Goal: Task Accomplishment & Management: Manage account settings

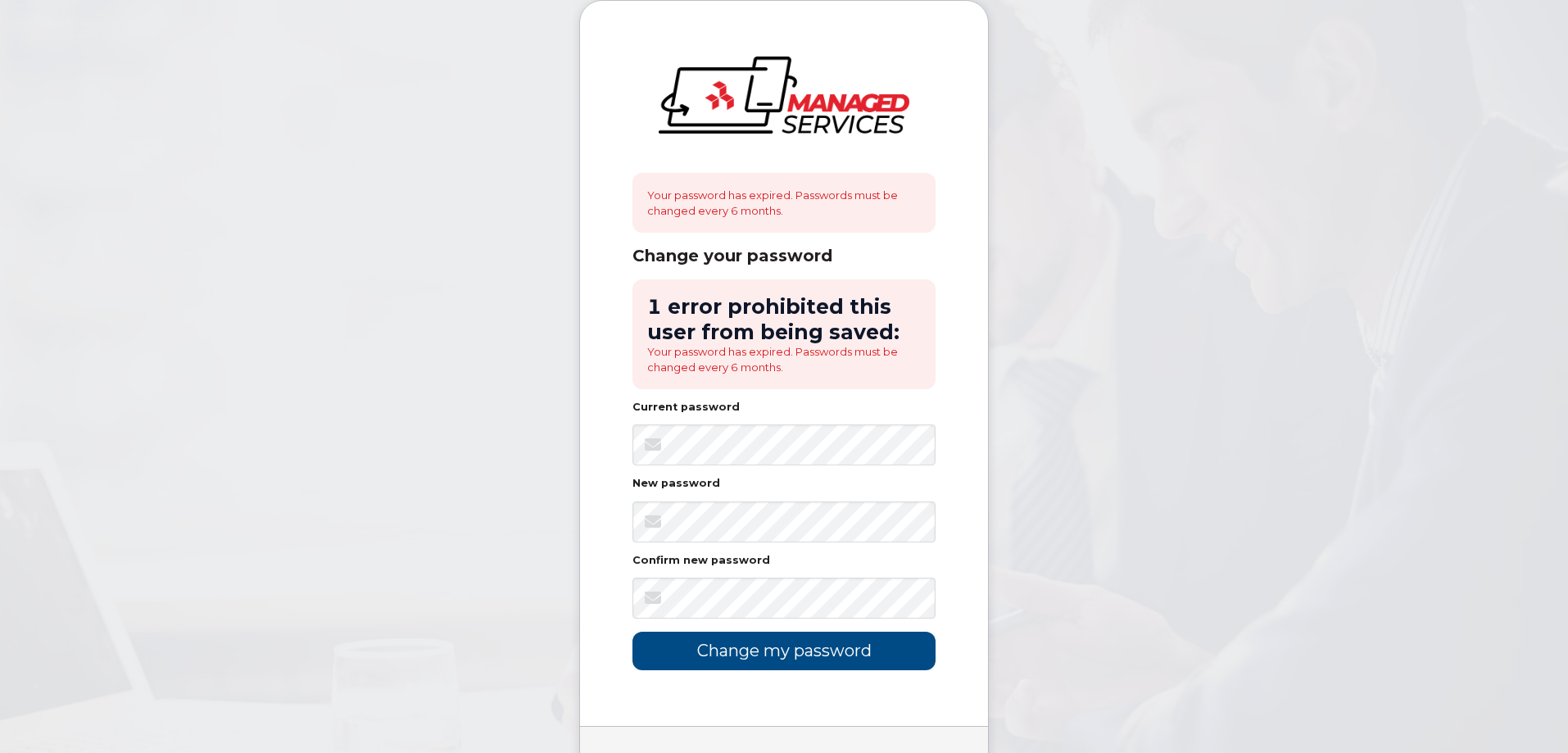
click at [735, 681] on div "Your password has expired. Passwords must be changed every 6 months. Change you…" at bounding box center [784, 363] width 408 height 725
click at [744, 656] on input "Change my password" at bounding box center [784, 650] width 303 height 39
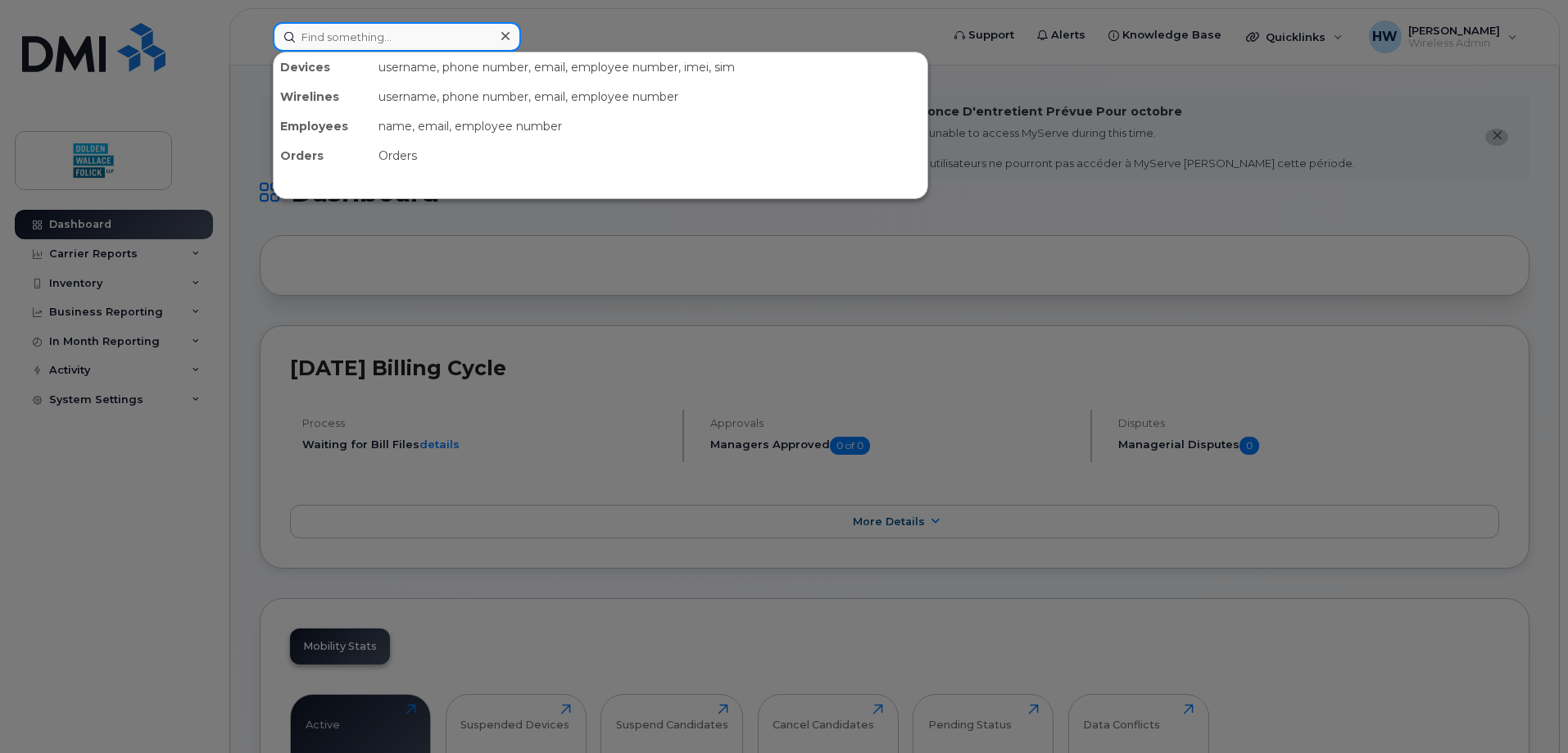
click at [399, 38] on input at bounding box center [396, 36] width 248 height 29
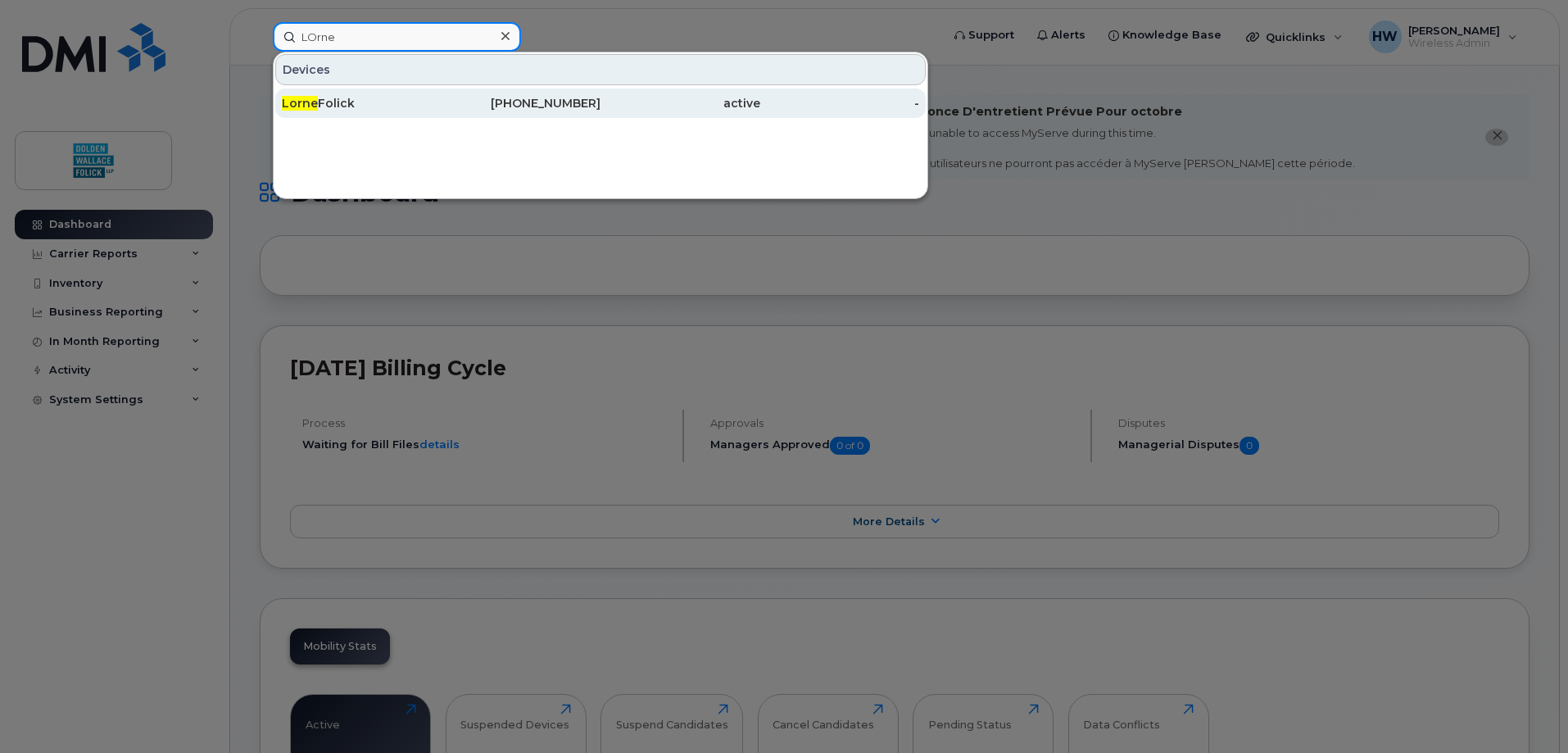
type input "LOrne"
click at [336, 100] on div "Lorne Folick" at bounding box center [362, 103] width 160 height 16
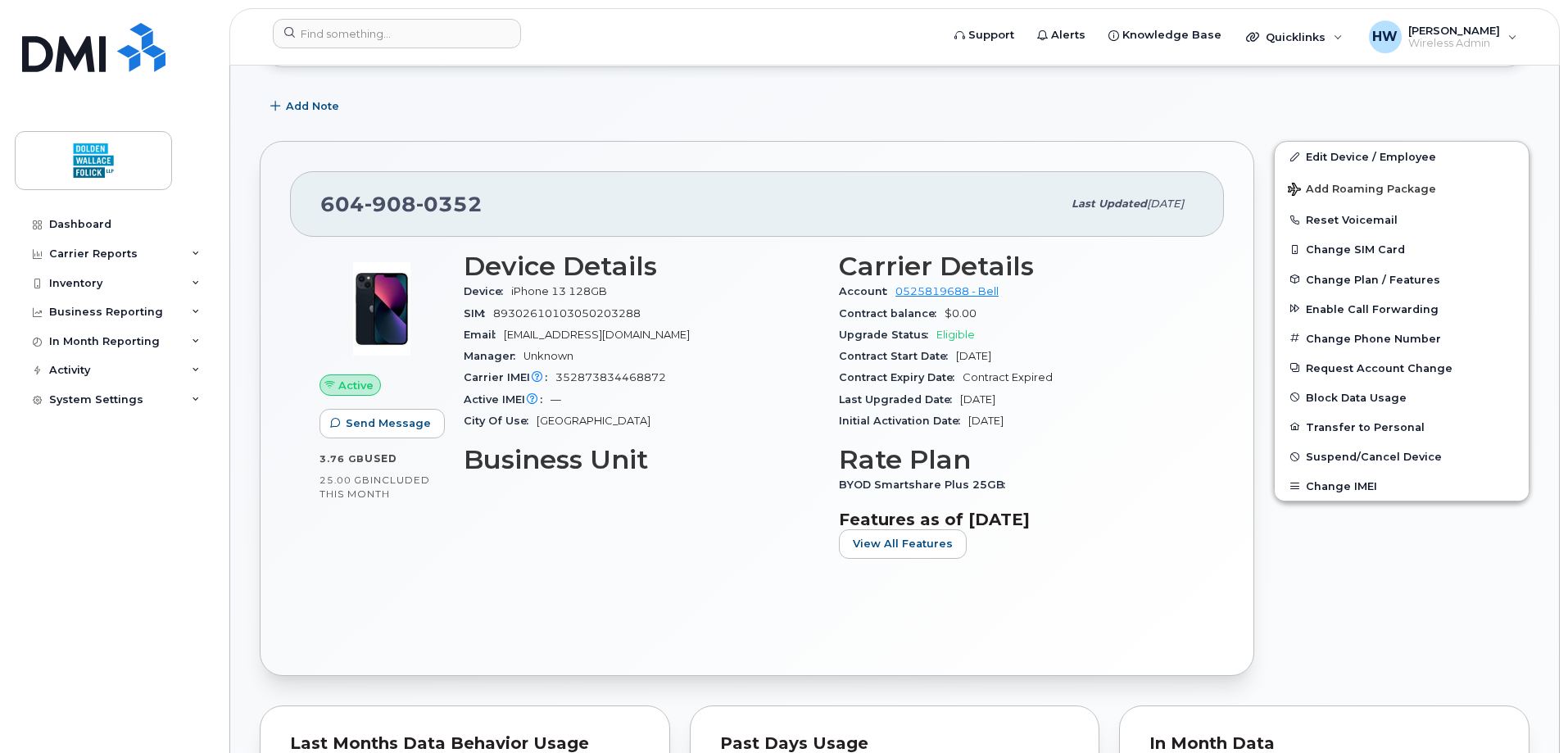
scroll to position [409, 0]
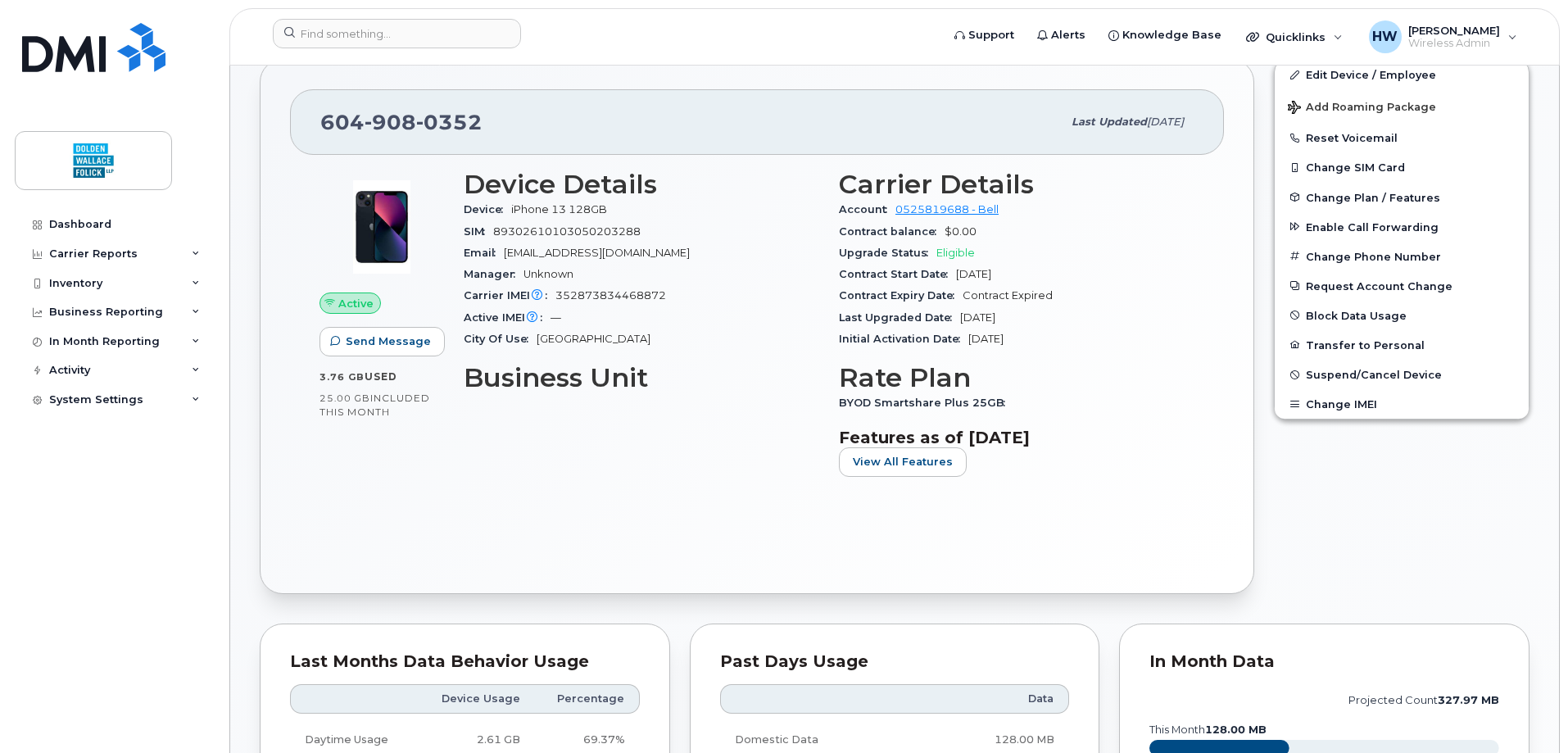
click at [1, 68] on div "Dashboard Carrier Reports Monthly Billing Data Daily Data Pooling Data Behavior…" at bounding box center [111, 376] width 222 height 753
